Goal: Information Seeking & Learning: Find specific page/section

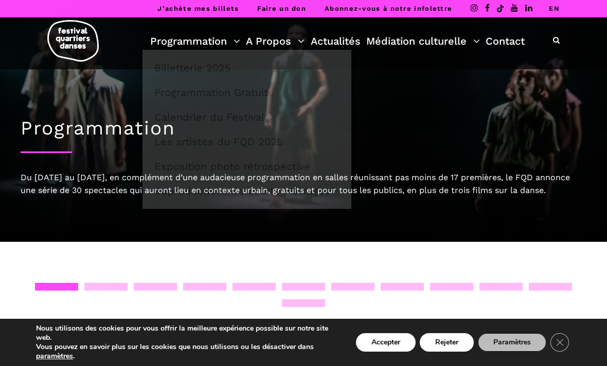
click at [228, 41] on link "Programmation" at bounding box center [195, 40] width 90 height 17
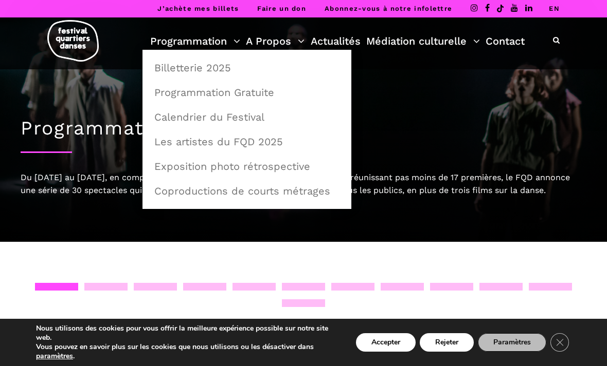
click at [282, 86] on link "Programmation Gratuite" at bounding box center [246, 93] width 197 height 24
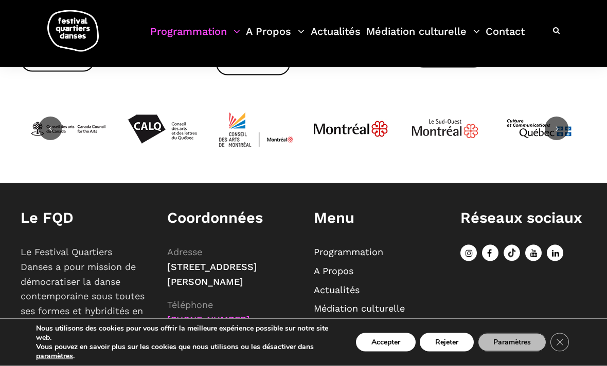
scroll to position [1357, 0]
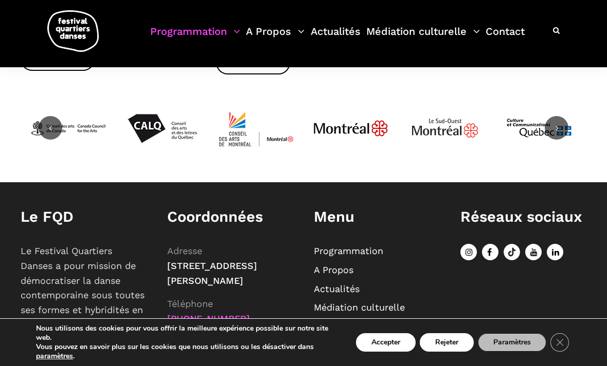
click at [368, 246] on link "Programmation" at bounding box center [348, 251] width 69 height 11
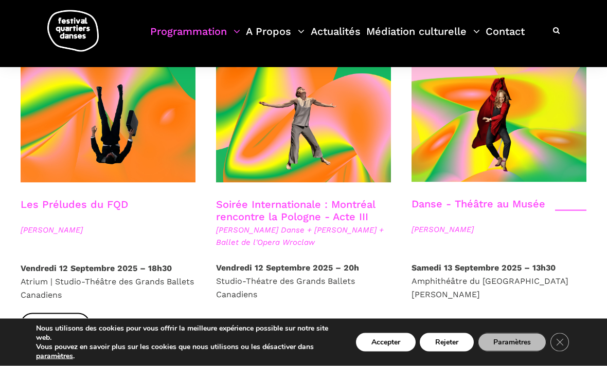
scroll to position [1173, 0]
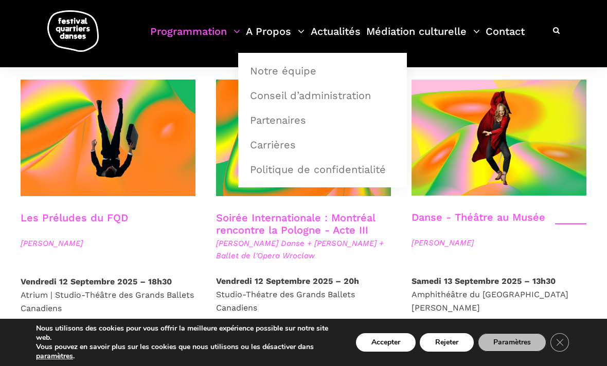
click at [273, 36] on link "A Propos" at bounding box center [275, 38] width 59 height 30
click at [343, 40] on link "Actualités" at bounding box center [335, 38] width 50 height 30
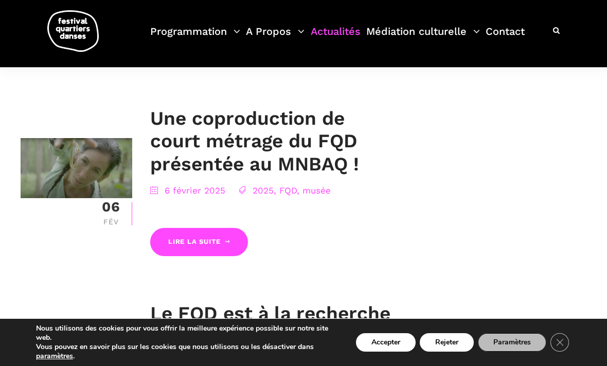
scroll to position [1608, 0]
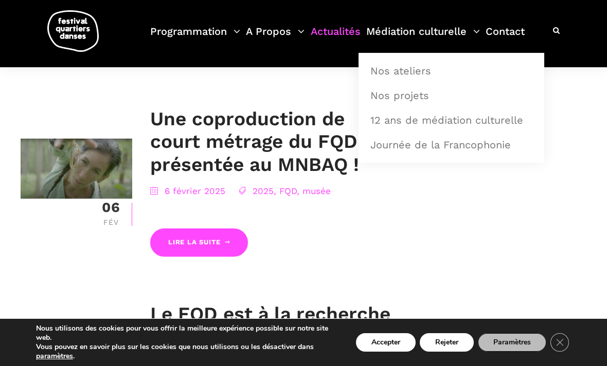
click at [448, 45] on link "Médiation culturelle" at bounding box center [423, 38] width 114 height 30
click at [555, 36] on div at bounding box center [556, 30] width 7 height 13
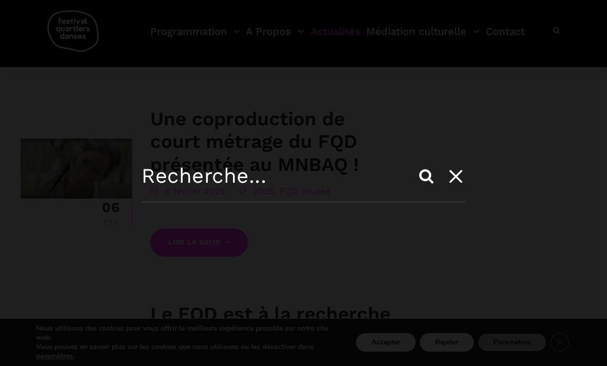
click at [179, 174] on input "text" at bounding box center [303, 183] width 324 height 39
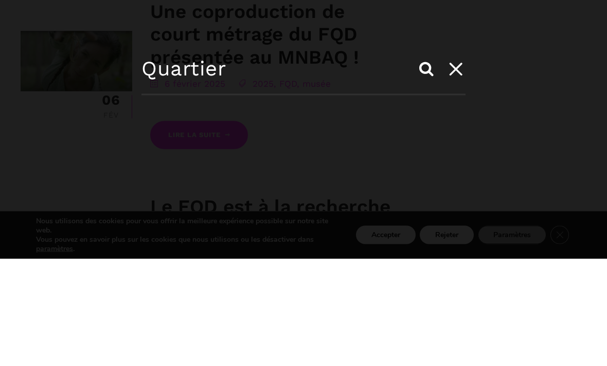
type input "Quartier"
click at [426, 164] on input "Search" at bounding box center [426, 176] width 25 height 25
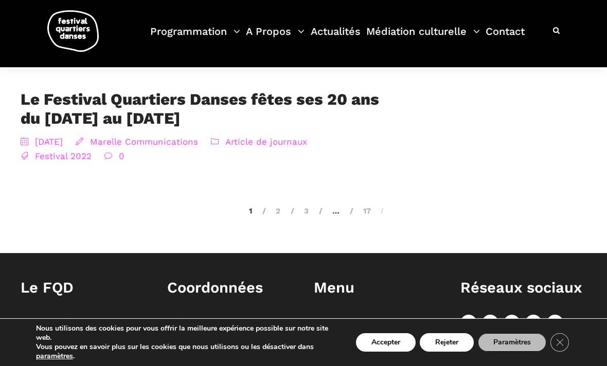
scroll to position [3620, 0]
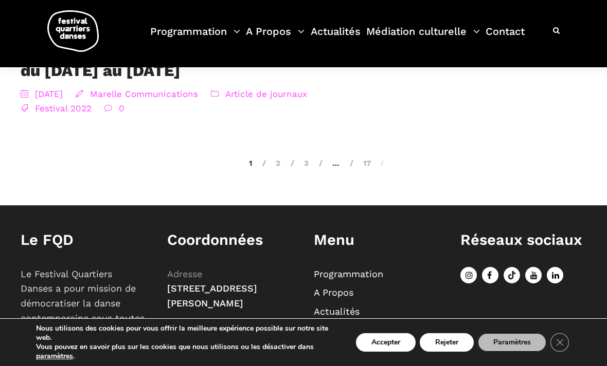
click at [278, 159] on link "2" at bounding box center [271, 163] width 18 height 9
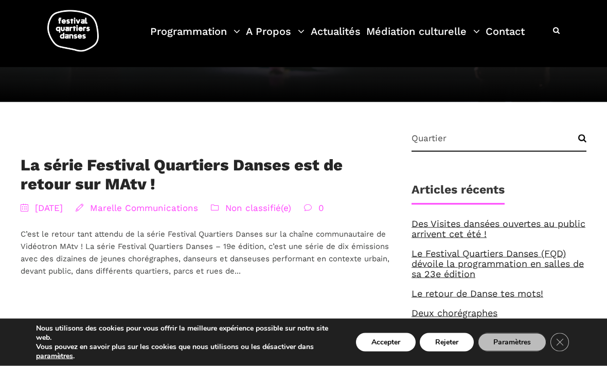
scroll to position [127, 0]
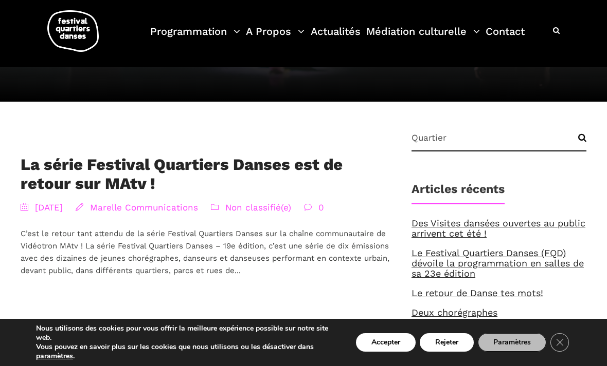
click at [451, 146] on input "Quartier" at bounding box center [498, 142] width 175 height 19
type input "Quartier Rosemont spectacle"
click at [573, 142] on input "Search" at bounding box center [573, 142] width 26 height 19
